Goal: Task Accomplishment & Management: Use online tool/utility

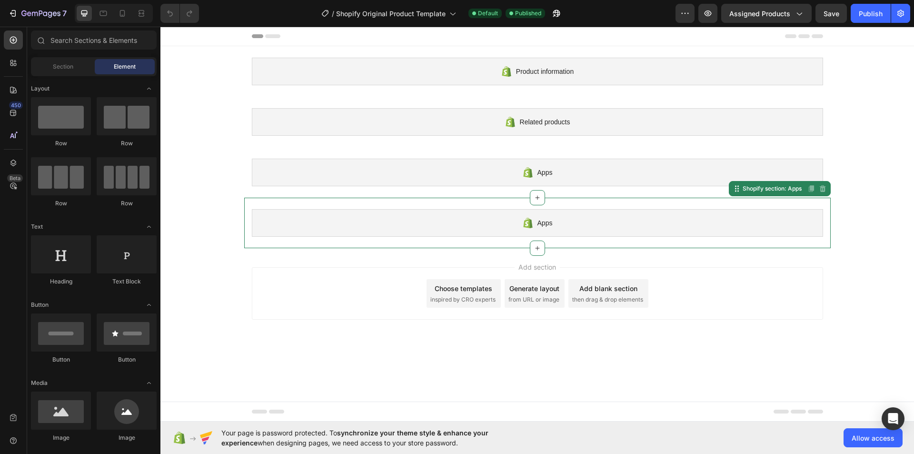
click at [495, 218] on div "Apps" at bounding box center [537, 223] width 571 height 28
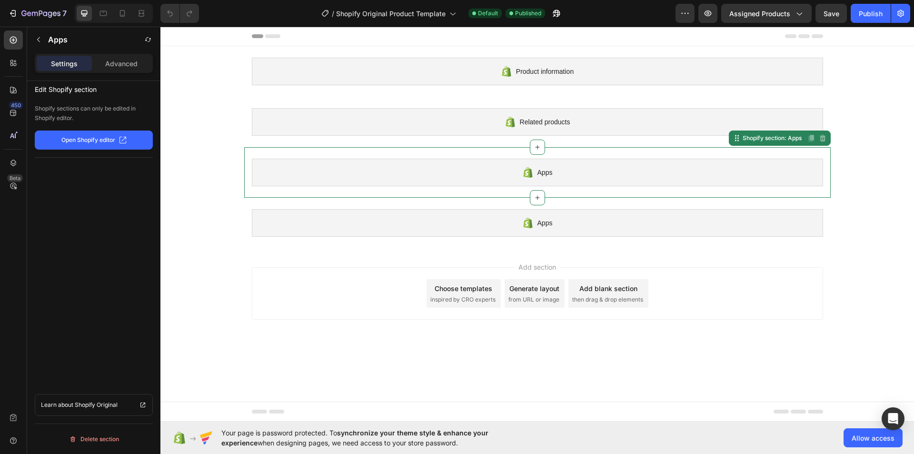
click at [491, 164] on div "Apps" at bounding box center [537, 172] width 571 height 28
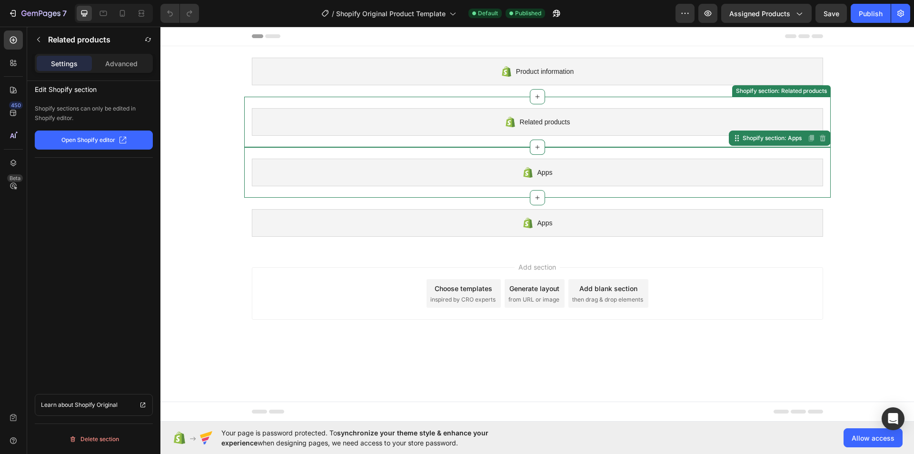
click at [485, 114] on div "Related products" at bounding box center [537, 122] width 571 height 28
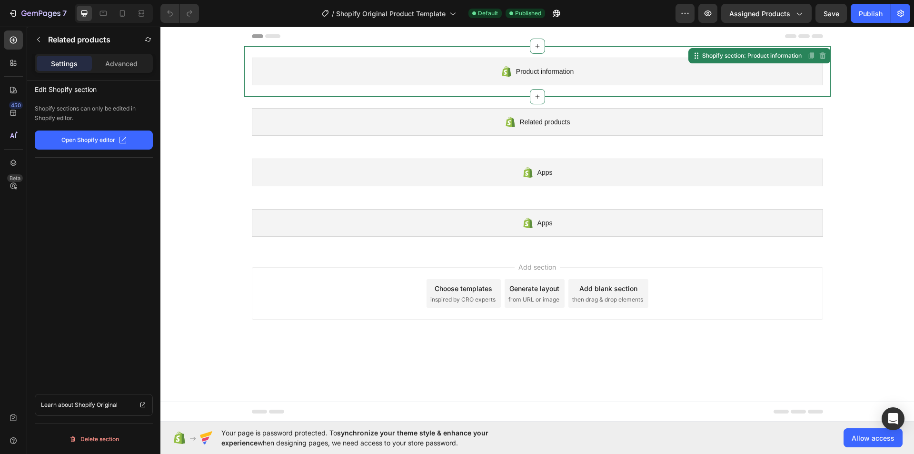
click at [476, 58] on div "Product information" at bounding box center [537, 72] width 571 height 28
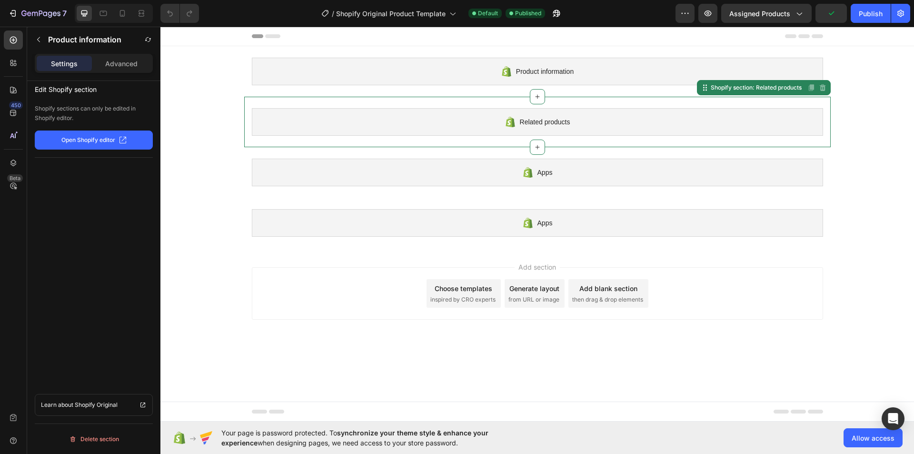
click at [466, 123] on div "Related products" at bounding box center [537, 122] width 571 height 28
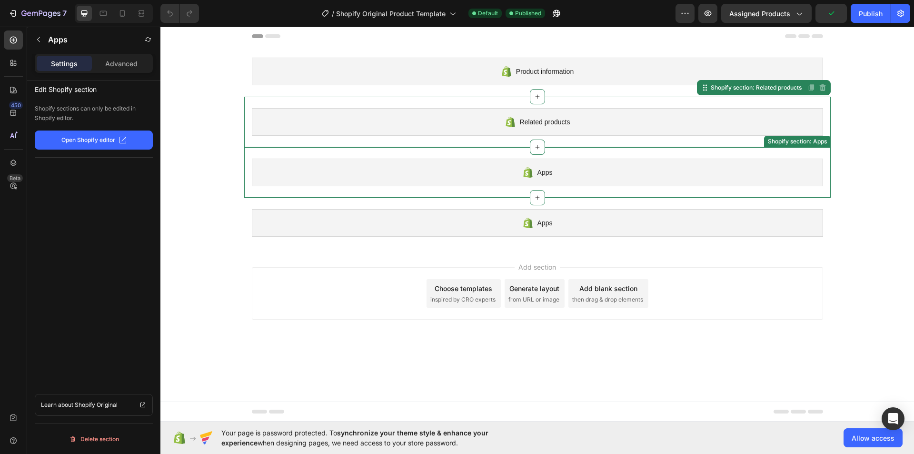
click at [470, 161] on div "Apps" at bounding box center [537, 172] width 571 height 28
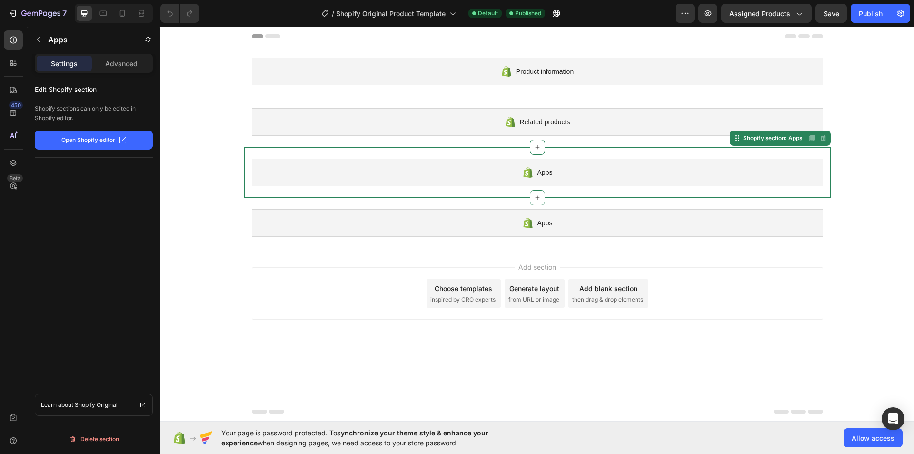
click at [467, 195] on div "Apps Shopify section: Apps Disabled. Please edit in Shopify Editor Disabled. Pl…" at bounding box center [537, 172] width 586 height 50
click at [208, 48] on div "Product information Shopify section: Product information Related products Shopi…" at bounding box center [536, 147] width 753 height 202
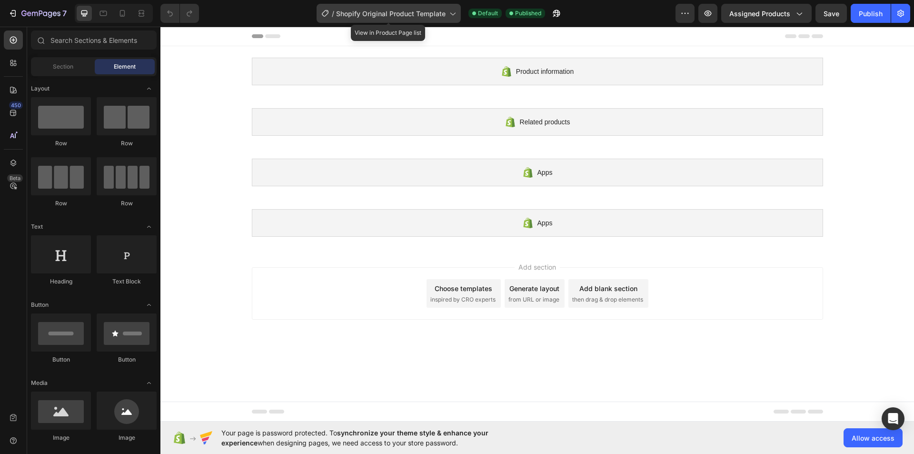
click at [436, 15] on span "Shopify Original Product Template" at bounding box center [390, 14] width 109 height 10
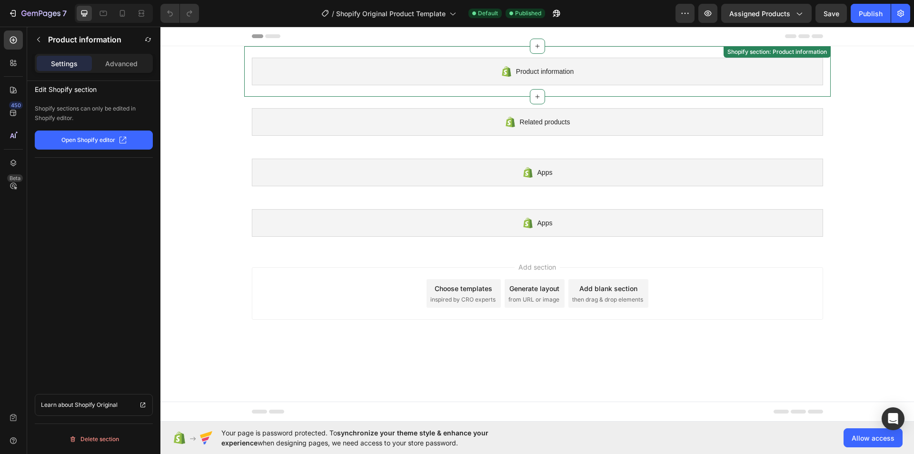
click at [683, 70] on div "Product information" at bounding box center [537, 72] width 571 height 28
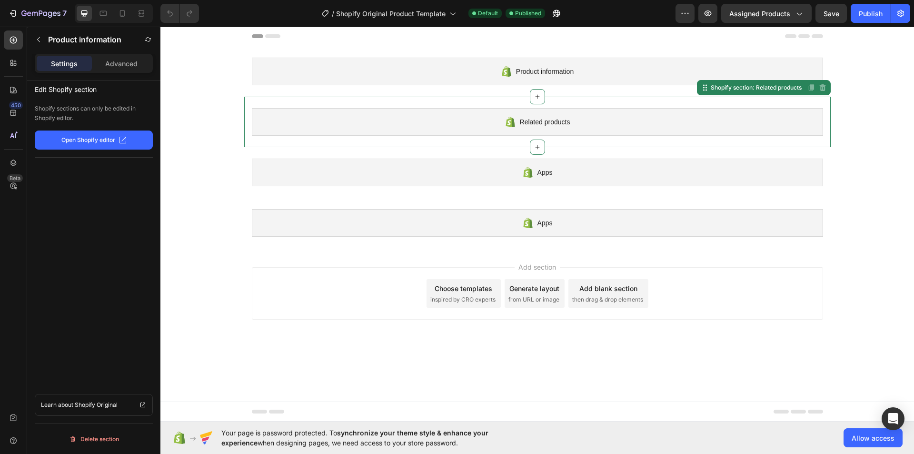
click at [644, 105] on div "Related products Shopify section: Related products Disabled. Please edit in Sho…" at bounding box center [537, 122] width 586 height 50
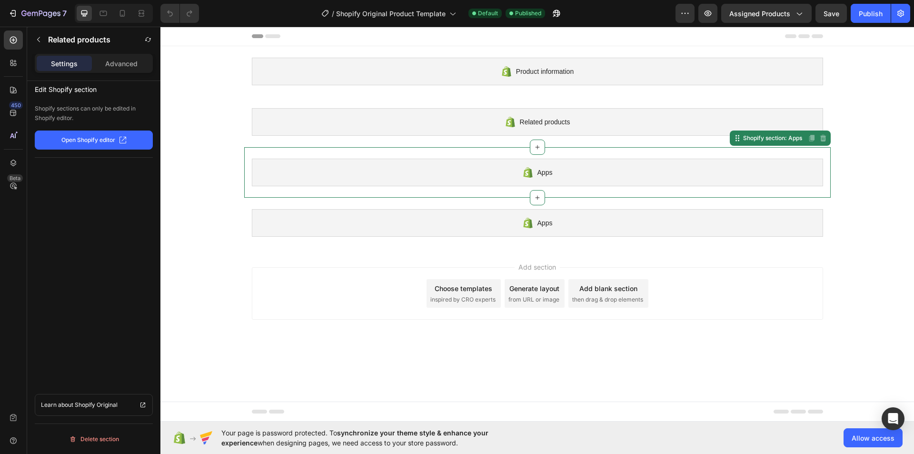
click at [578, 176] on div "Apps" at bounding box center [537, 172] width 571 height 28
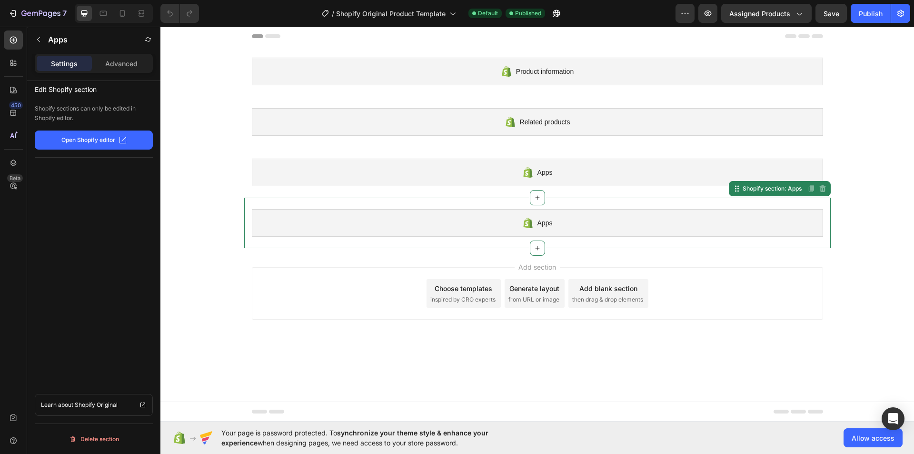
click at [573, 212] on div "Apps" at bounding box center [537, 223] width 571 height 28
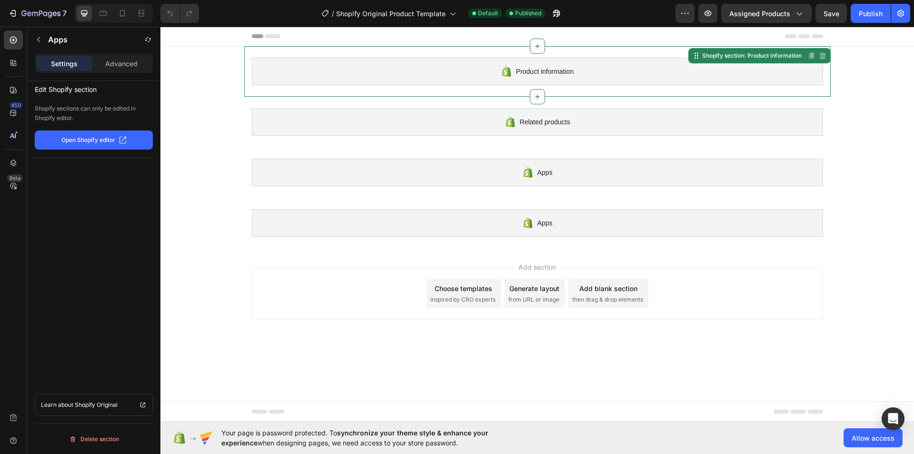
click at [487, 59] on div "Product information" at bounding box center [537, 72] width 571 height 28
click at [474, 208] on div "Apps Shopify section: Apps" at bounding box center [537, 223] width 586 height 50
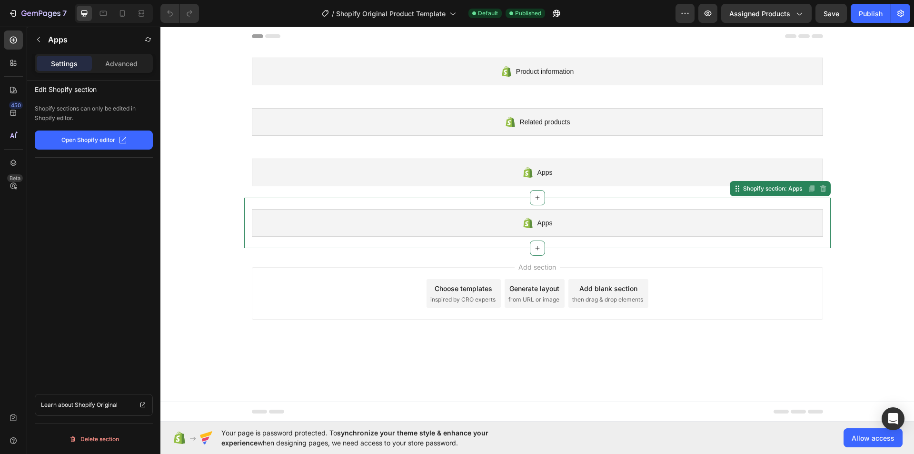
click at [475, 198] on div "Apps Shopify section: Apps Disabled. Please edit in Shopify Editor Disabled. Pl…" at bounding box center [537, 223] width 586 height 50
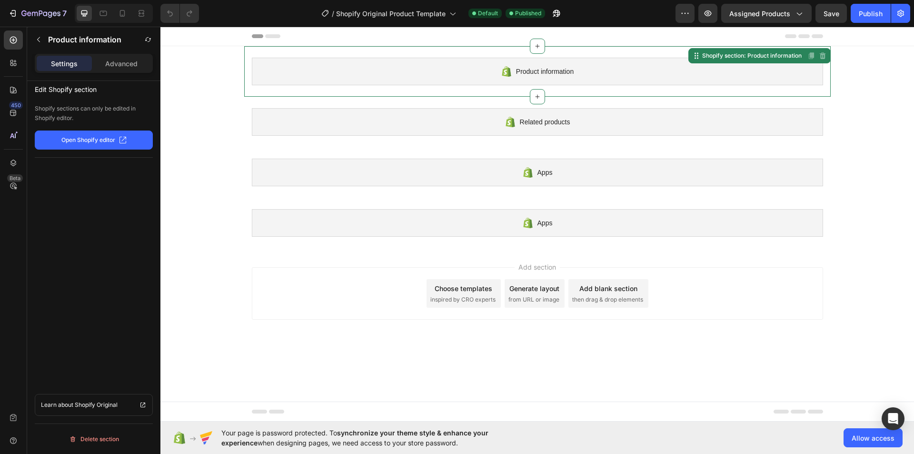
click at [284, 79] on div "Product information" at bounding box center [537, 72] width 571 height 28
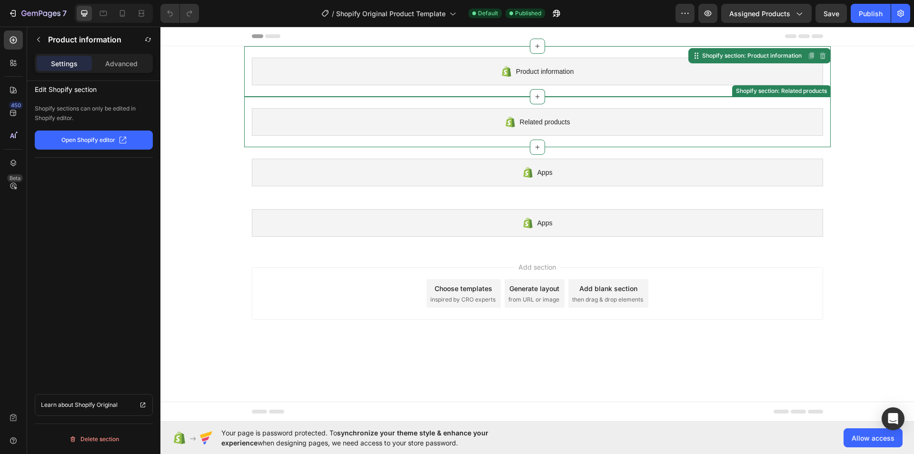
click at [410, 99] on div "Related products Shopify section: Related products" at bounding box center [537, 122] width 586 height 50
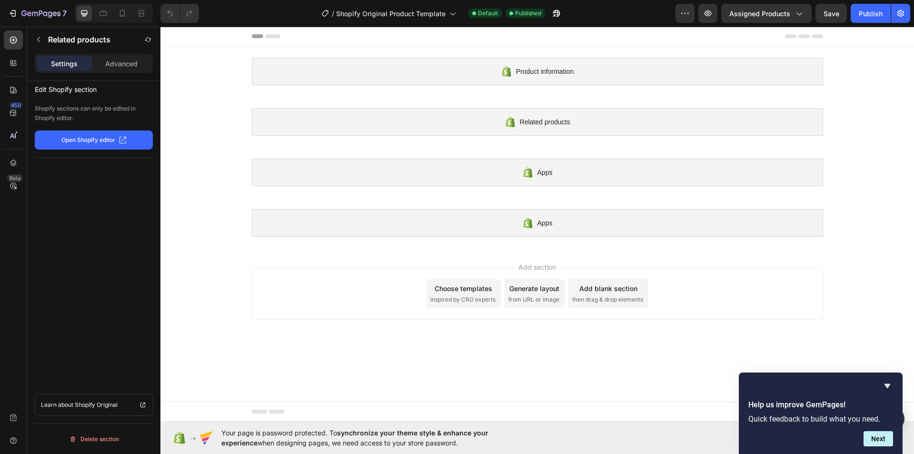
click at [874, 65] on div "Product information Shopify section: Product information Related products Shopi…" at bounding box center [536, 147] width 753 height 202
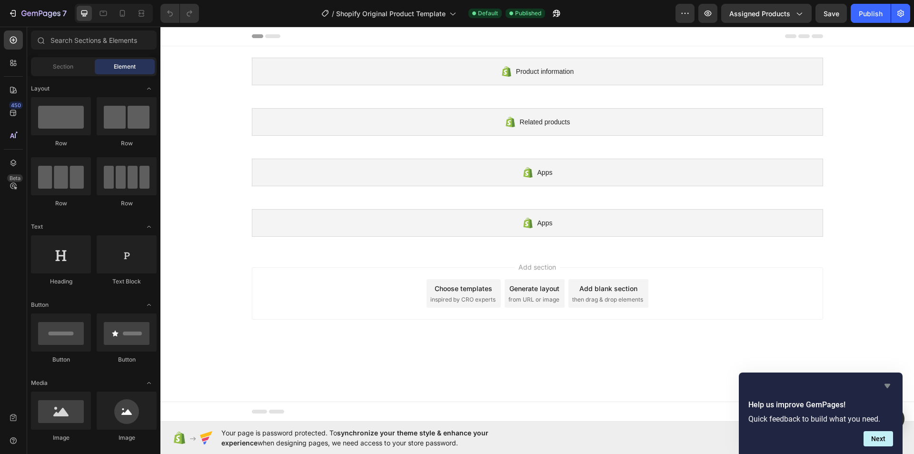
click at [889, 381] on icon "Hide survey" at bounding box center [886, 385] width 11 height 11
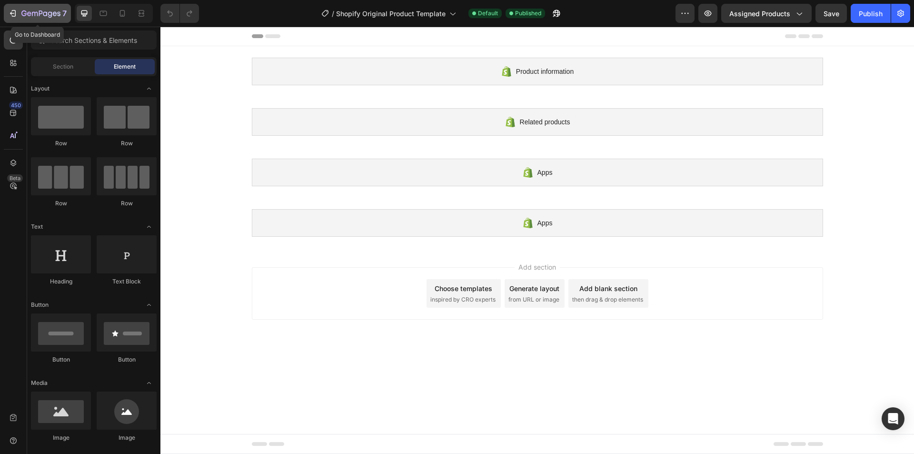
click at [40, 17] on icon "button" at bounding box center [40, 14] width 39 height 8
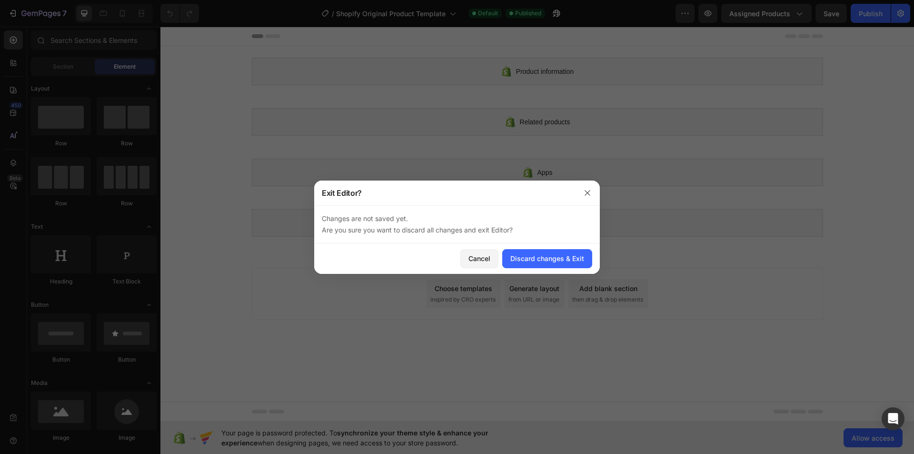
click at [531, 271] on div "Cancel Discard changes & Exit" at bounding box center [457, 258] width 286 height 30
click at [530, 261] on div "Discard changes & Exit" at bounding box center [547, 258] width 74 height 10
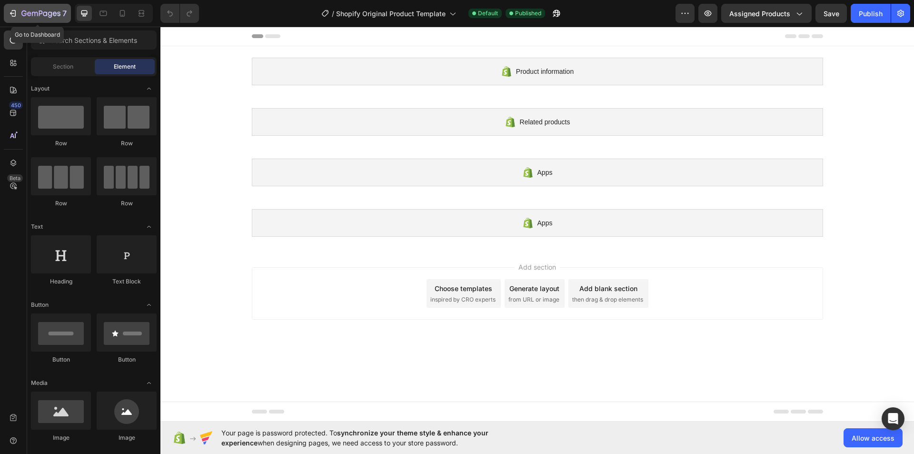
click at [52, 9] on div "7" at bounding box center [43, 13] width 45 height 11
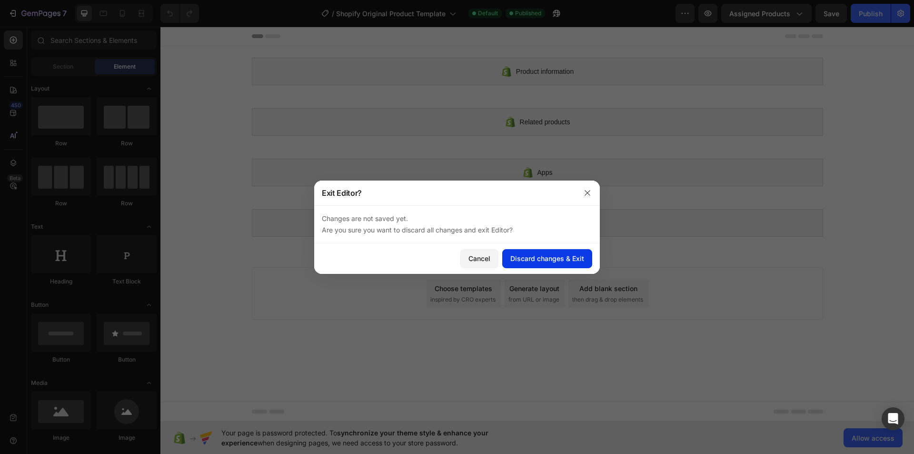
click at [544, 265] on button "Discard changes & Exit" at bounding box center [547, 258] width 90 height 19
